Goal: Find specific page/section: Find specific page/section

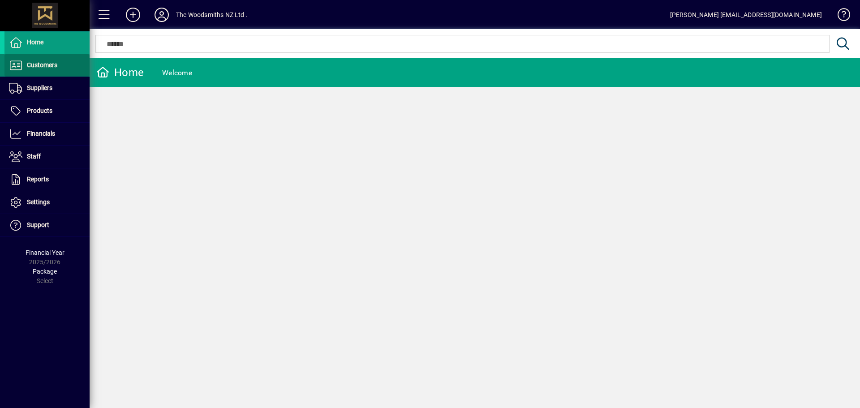
click at [33, 70] on span "Customers" at bounding box center [30, 65] width 53 height 11
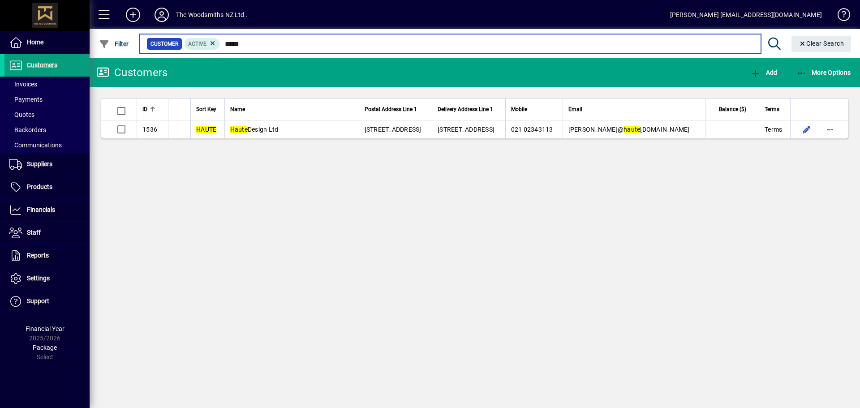
type input "*****"
